Goal: Task Accomplishment & Management: Complete application form

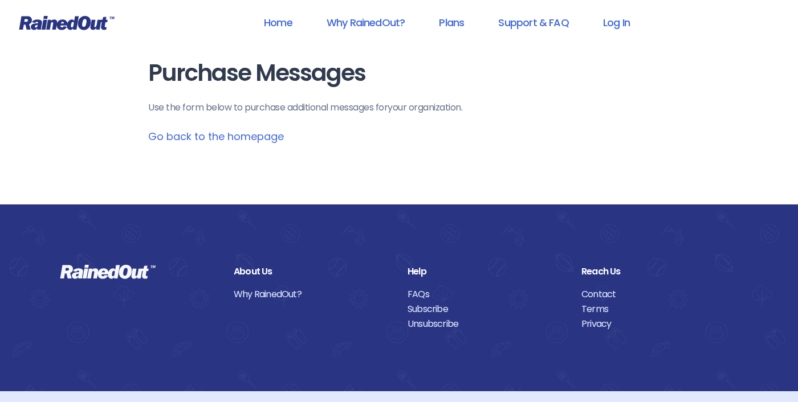
click at [268, 133] on link "Go back to the homepage" at bounding box center [216, 136] width 136 height 14
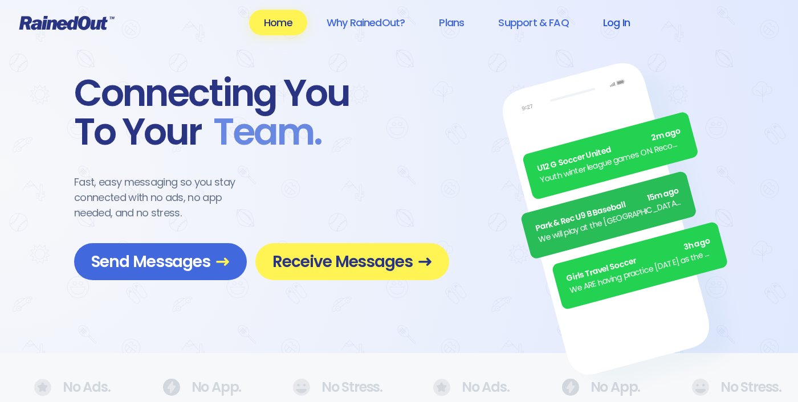
click at [613, 31] on link "Log In" at bounding box center [616, 23] width 56 height 26
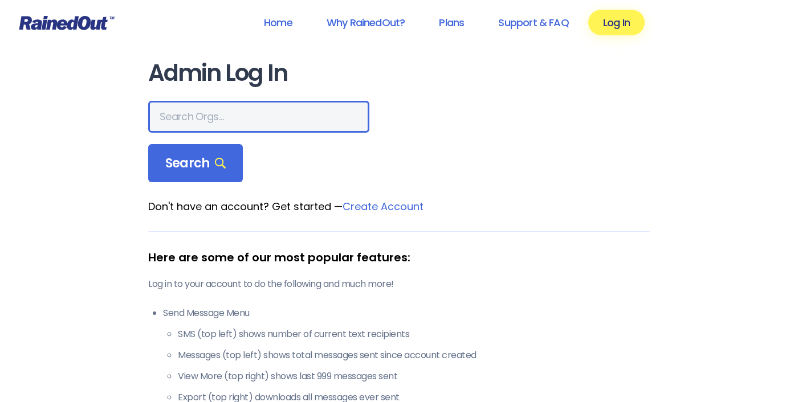
click at [171, 122] on input "text" at bounding box center [258, 117] width 221 height 32
type input "abyss"
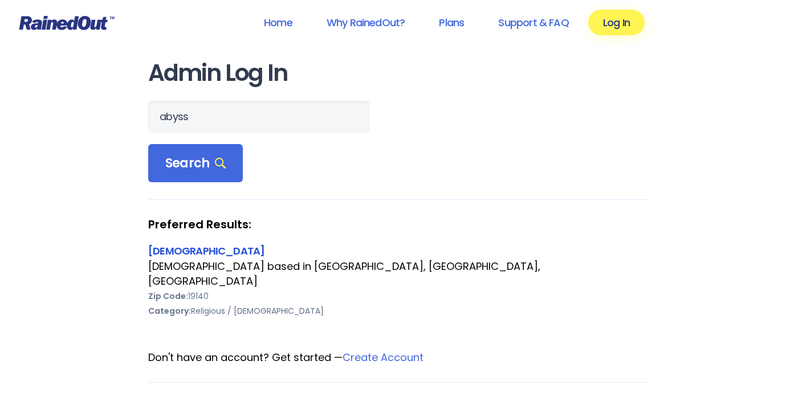
click at [198, 247] on link "[DEMOGRAPHIC_DATA]" at bounding box center [206, 251] width 116 height 14
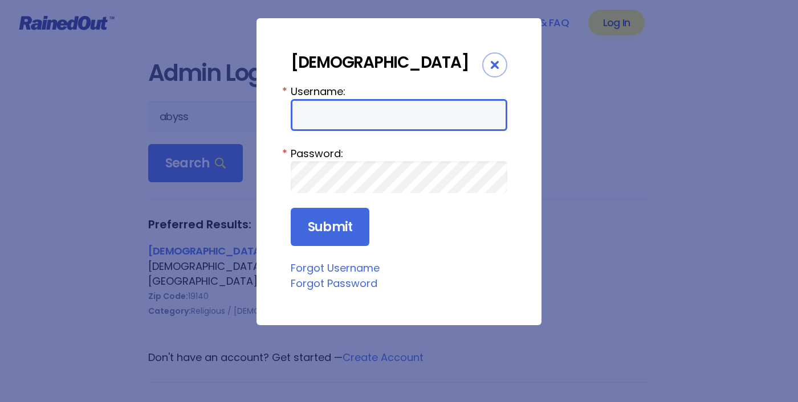
click at [340, 131] on input "Username:" at bounding box center [399, 115] width 217 height 32
type input "abyssini4210"
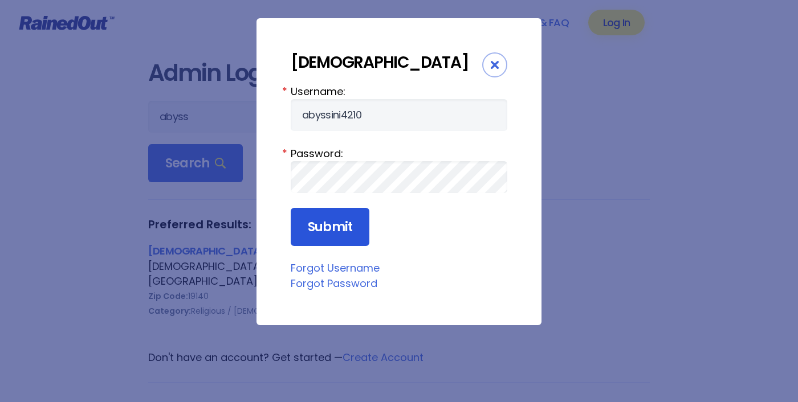
click at [326, 247] on input "Submit" at bounding box center [330, 227] width 79 height 39
